Goal: Task Accomplishment & Management: Use online tool/utility

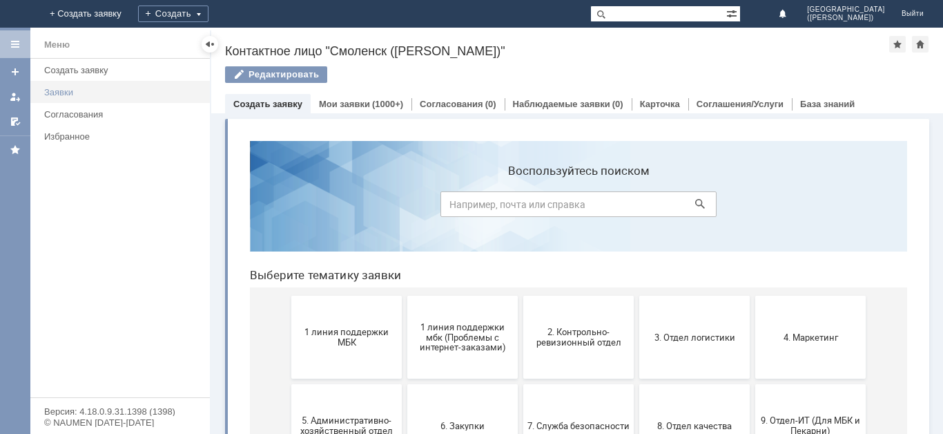
click at [107, 90] on div "Заявки" at bounding box center [122, 92] width 157 height 10
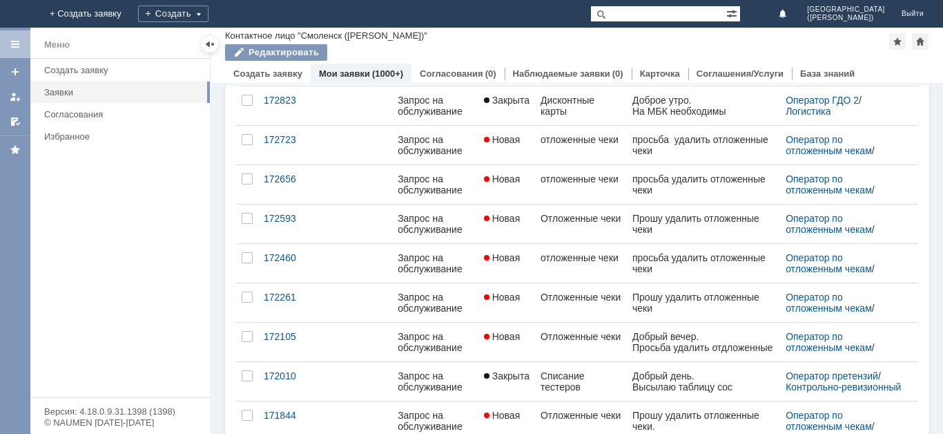
scroll to position [549, 0]
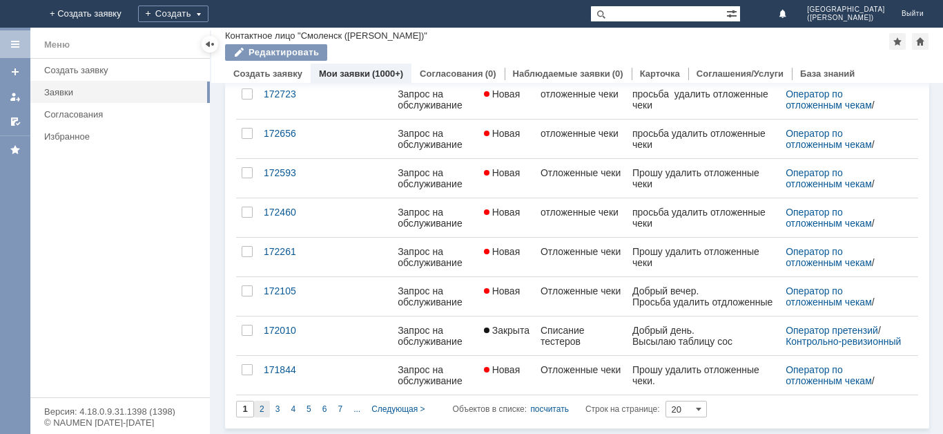
click at [266, 410] on div "2" at bounding box center [262, 409] width 16 height 17
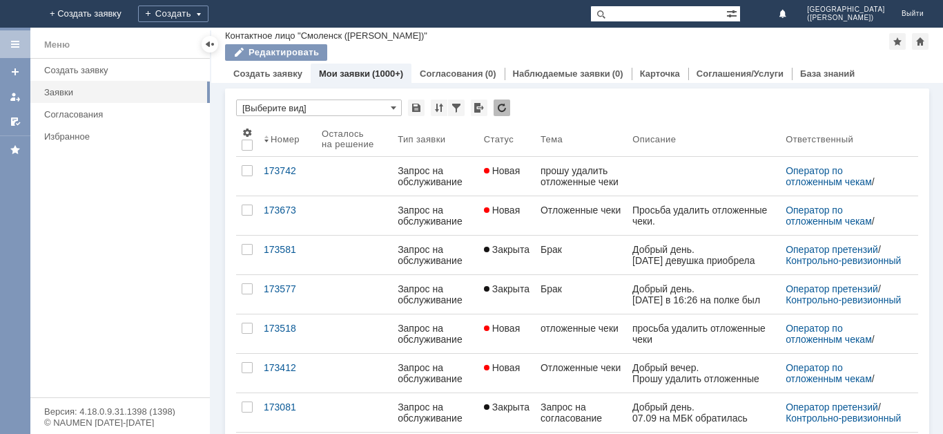
type input "2"
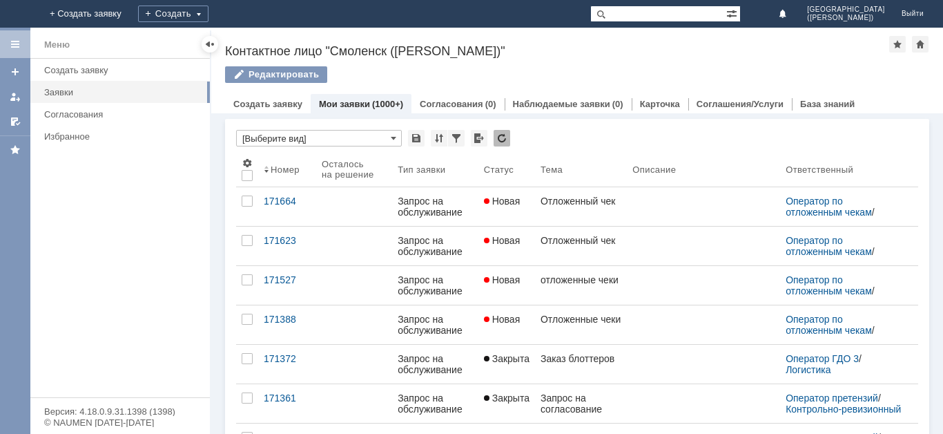
scroll to position [6, 0]
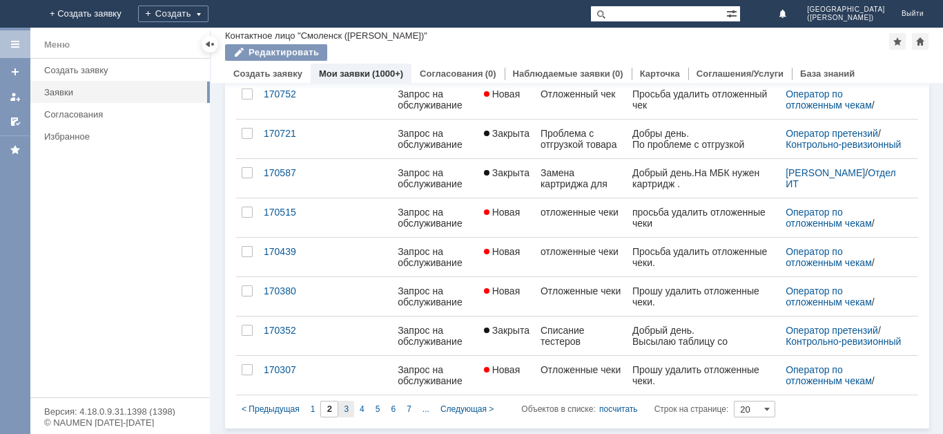
click at [348, 412] on span "3" at bounding box center [346, 409] width 5 height 10
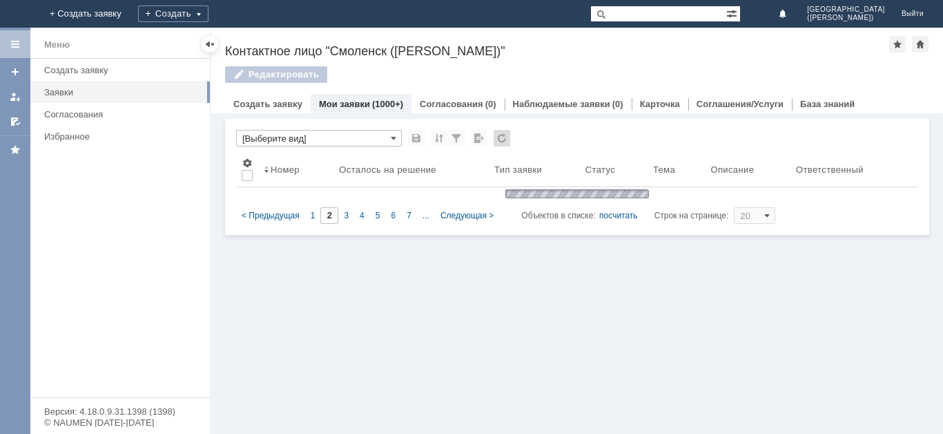
type input "3"
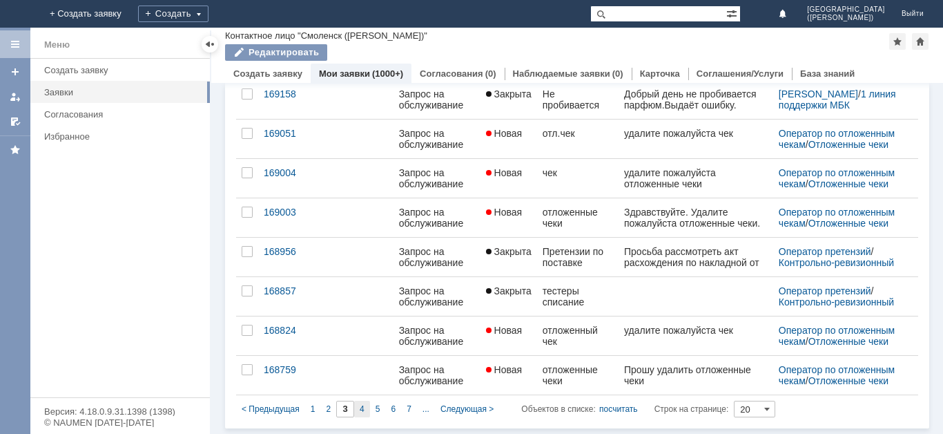
click at [356, 409] on div "4" at bounding box center [362, 409] width 16 height 17
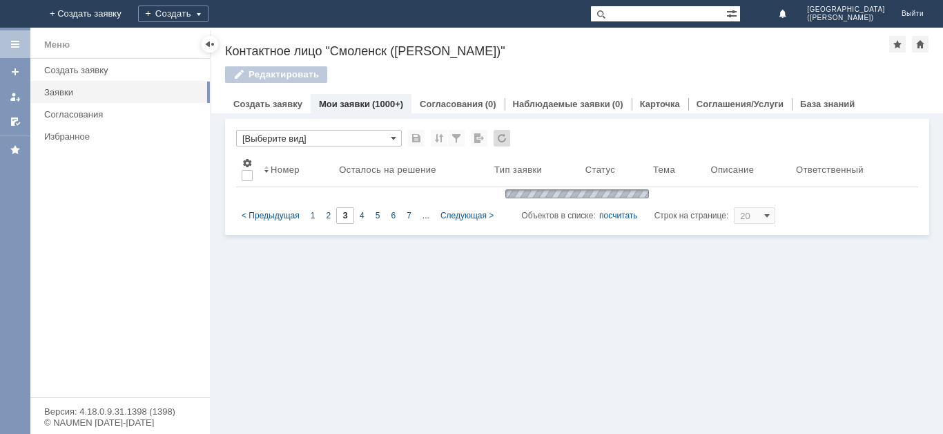
type input "4"
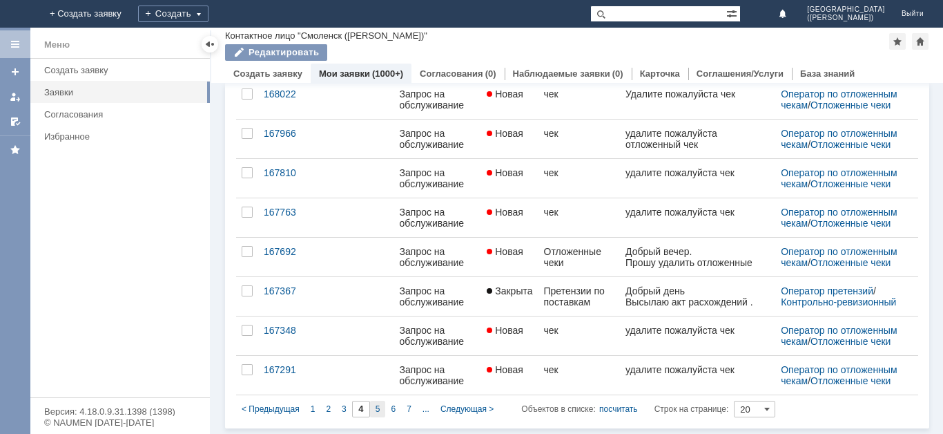
click at [377, 411] on span "5" at bounding box center [378, 409] width 5 height 10
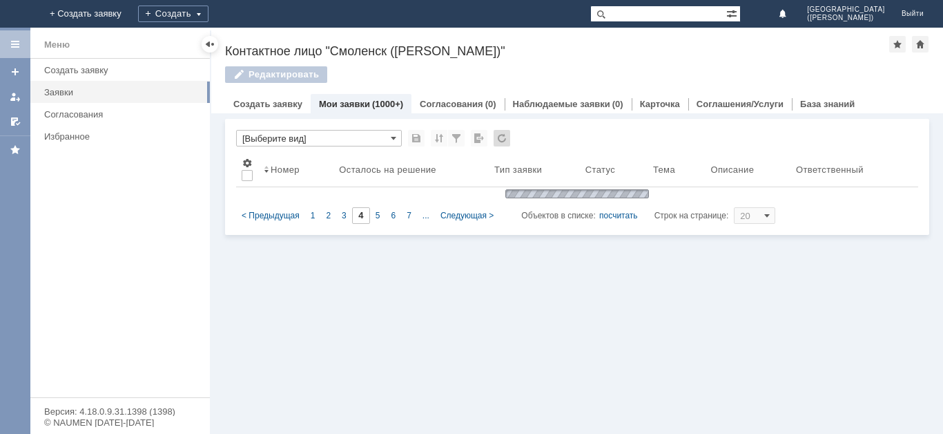
type input "5"
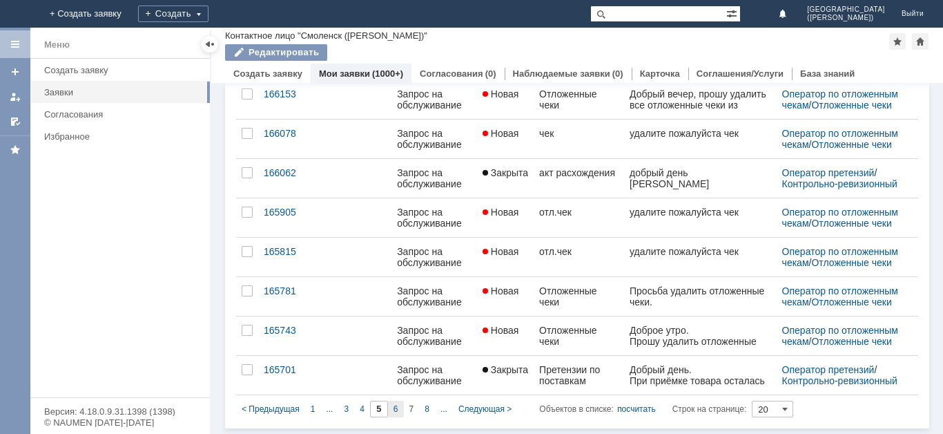
click at [394, 409] on span "6" at bounding box center [396, 409] width 5 height 10
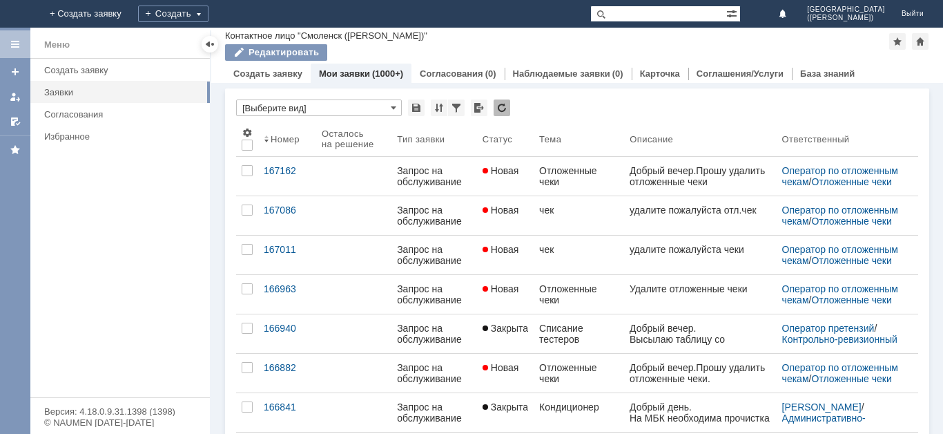
type input "6"
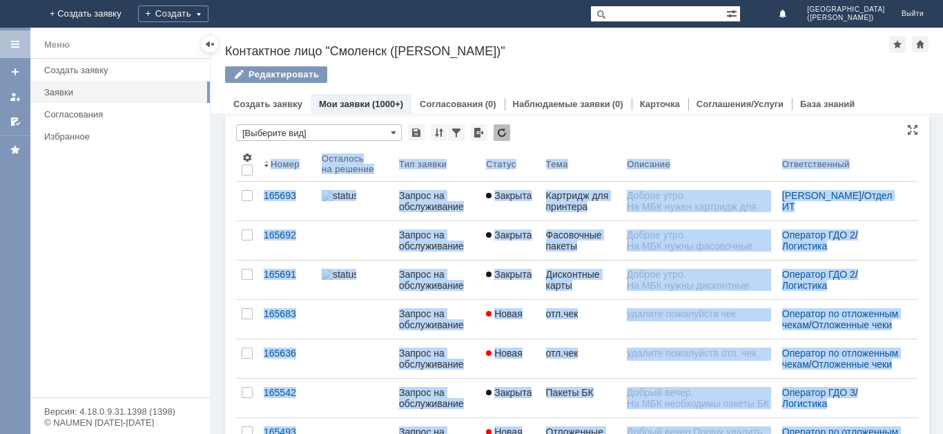
drag, startPoint x: 921, startPoint y: 135, endPoint x: 913, endPoint y: 182, distance: 48.4
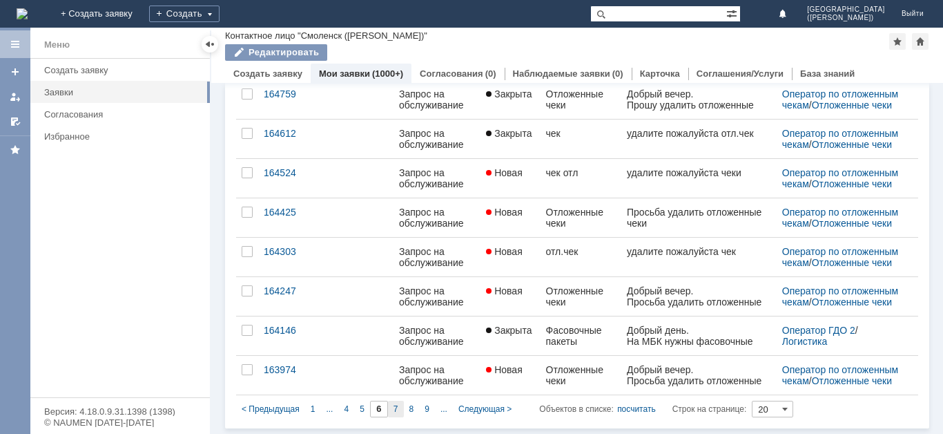
click at [399, 410] on div "7" at bounding box center [396, 409] width 16 height 17
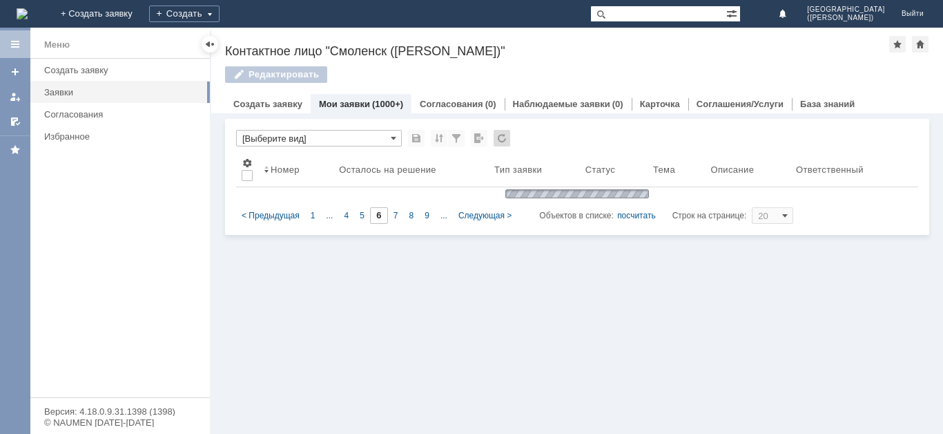
type input "7"
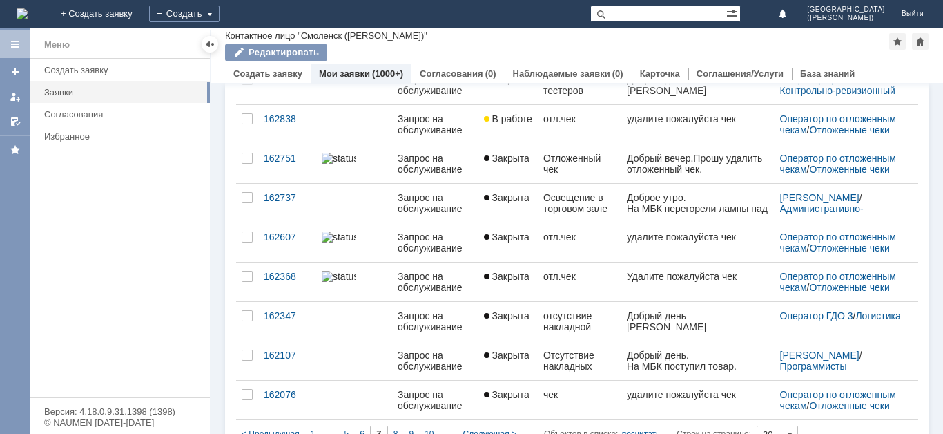
scroll to position [549, 0]
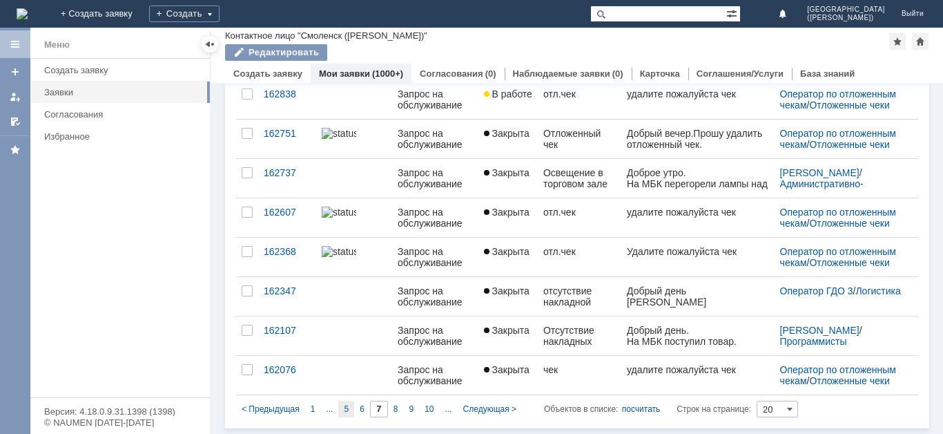
click at [348, 410] on span "5" at bounding box center [346, 409] width 5 height 10
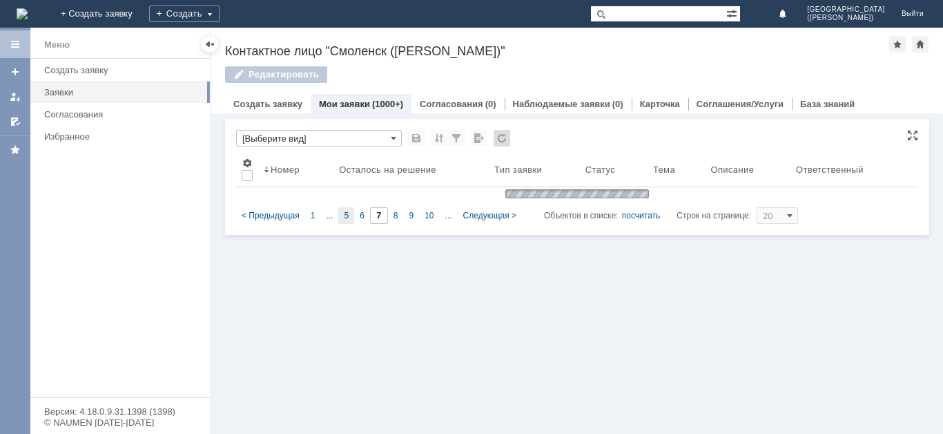
type input "5"
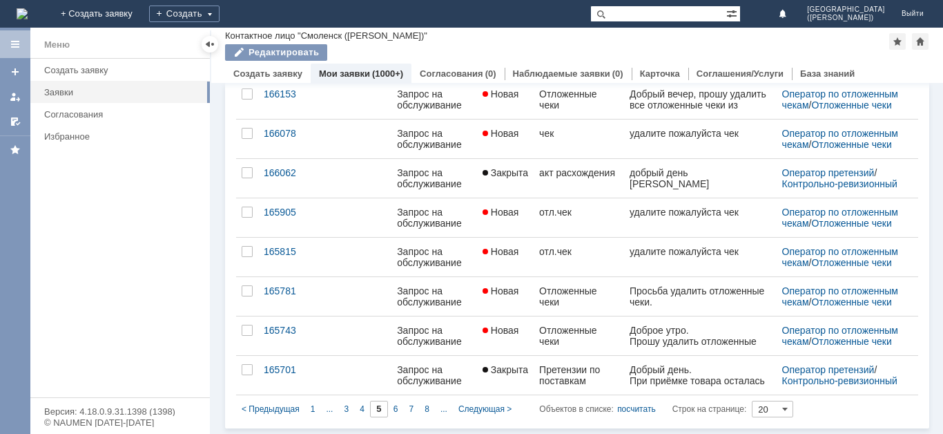
scroll to position [557, 0]
click at [347, 413] on span "3" at bounding box center [346, 409] width 5 height 10
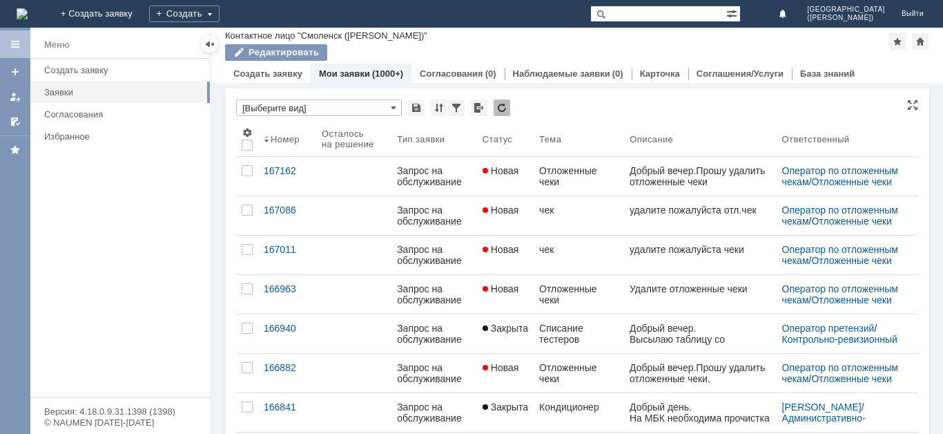
type input "3"
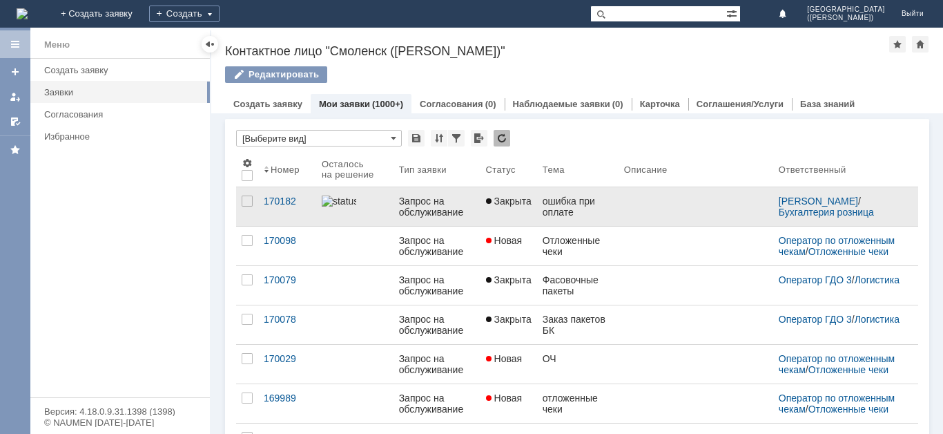
scroll to position [6, 0]
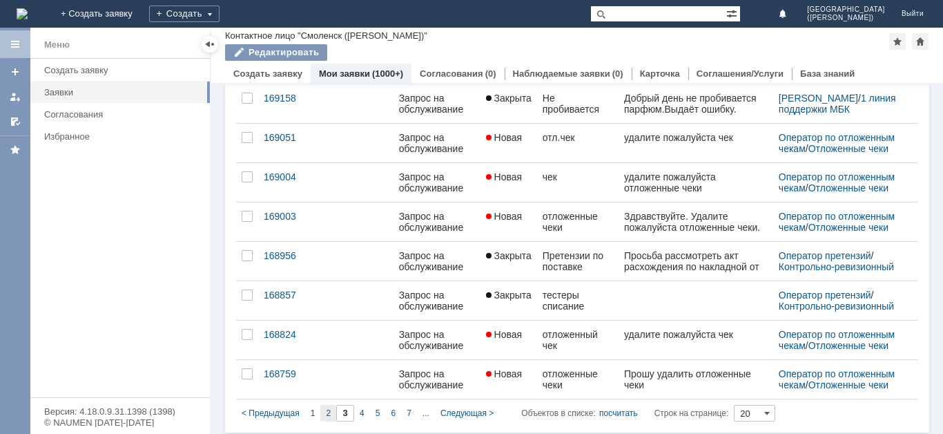
click at [334, 413] on div "2" at bounding box center [328, 413] width 16 height 17
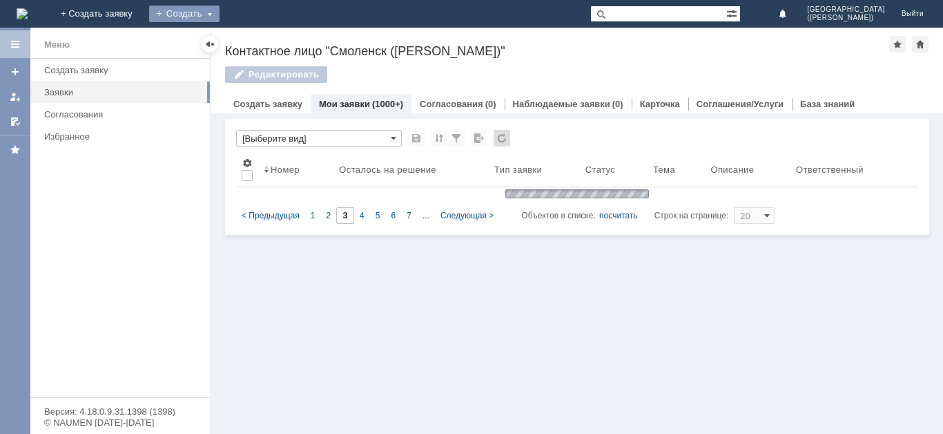
type input "2"
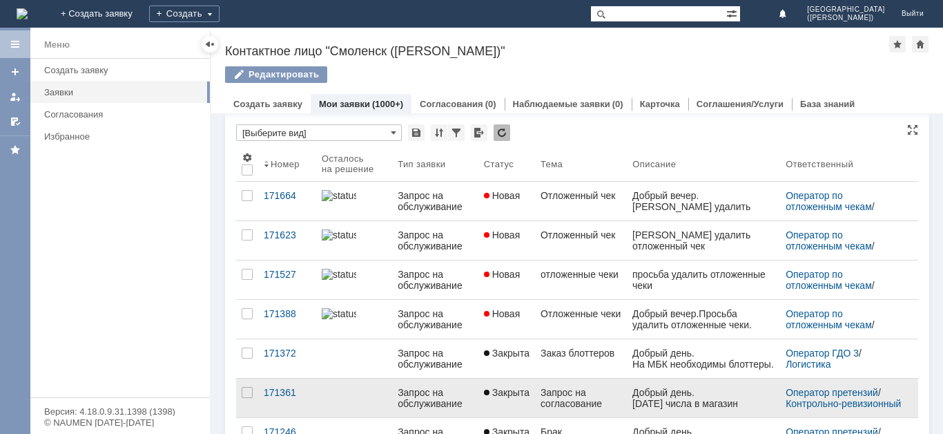
drag, startPoint x: 456, startPoint y: 397, endPoint x: 454, endPoint y: 408, distance: 11.2
click at [455, 398] on div "Запрос на обслуживание" at bounding box center [435, 398] width 75 height 22
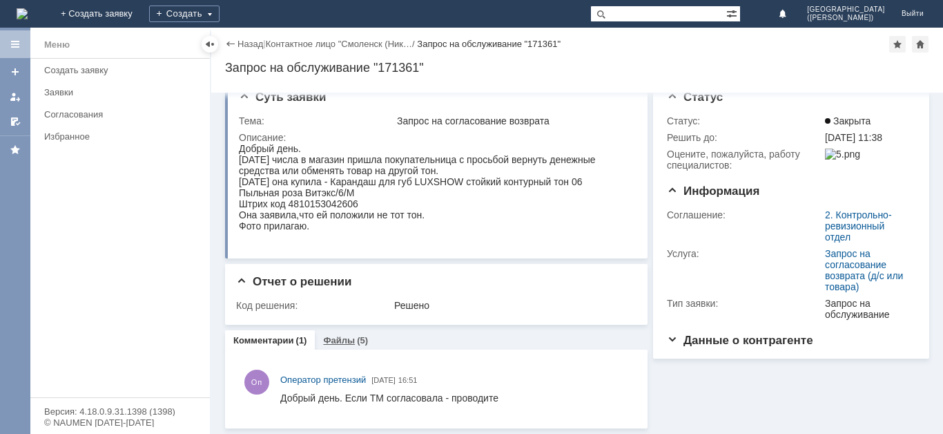
click at [322, 349] on div "Файлы (5)" at bounding box center [345, 340] width 61 height 20
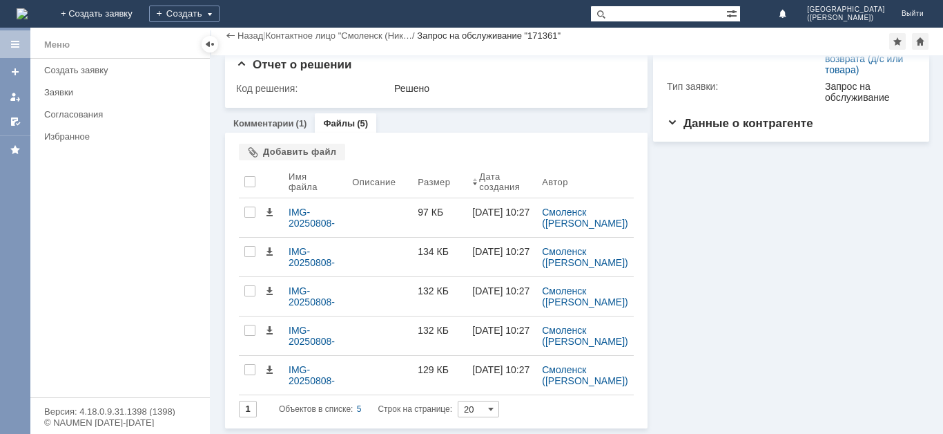
scroll to position [199, 0]
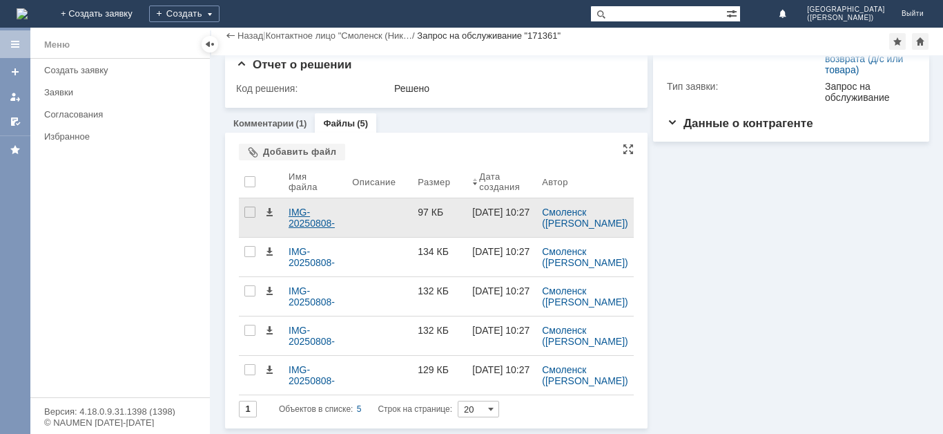
click at [307, 223] on div "IMG-20250808-WA0005.jpg" at bounding box center [315, 218] width 52 height 22
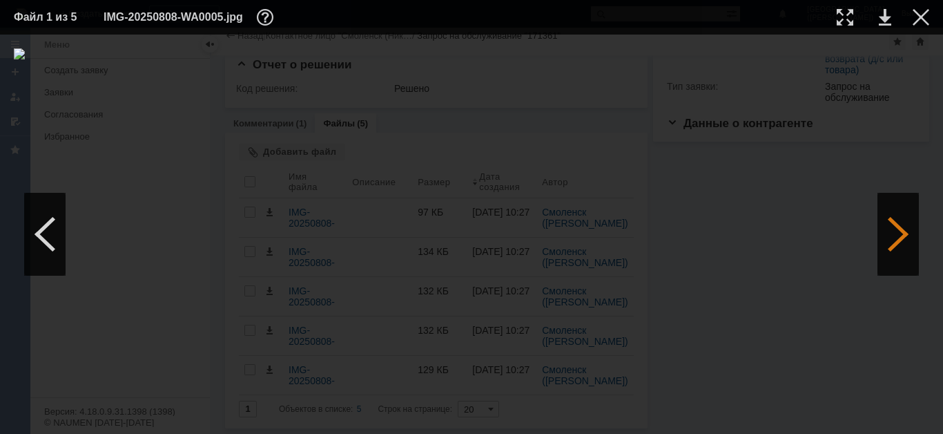
click at [908, 223] on div at bounding box center [898, 234] width 41 height 83
click at [919, 15] on div at bounding box center [921, 17] width 17 height 17
